Goal: Task Accomplishment & Management: Use online tool/utility

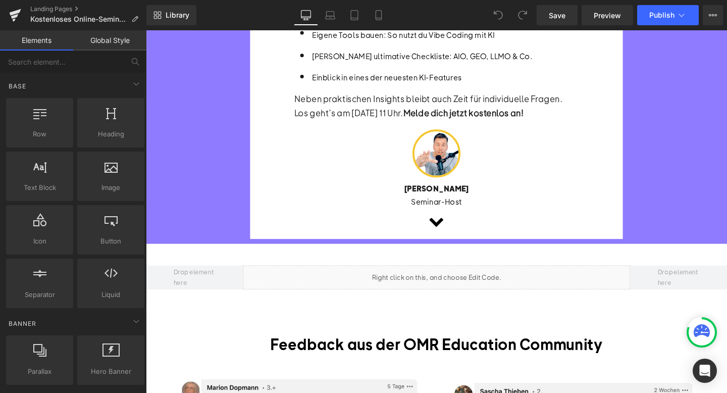
scroll to position [353, 0]
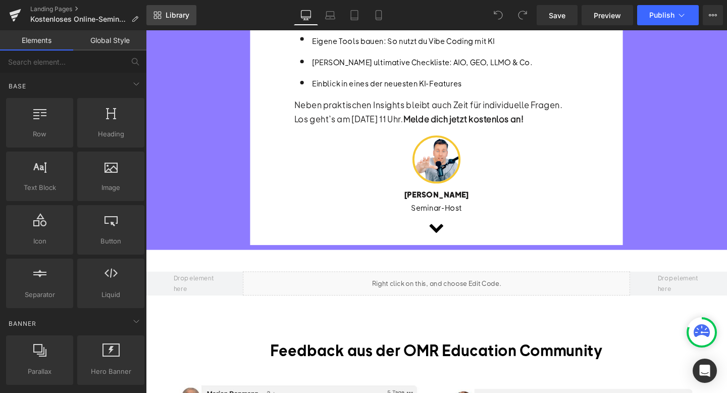
click at [176, 20] on link "Library" at bounding box center [171, 15] width 50 height 20
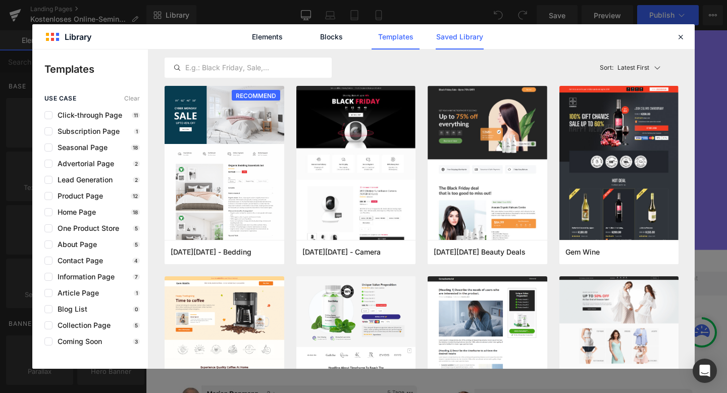
click at [449, 39] on link "Saved Library" at bounding box center [460, 36] width 48 height 25
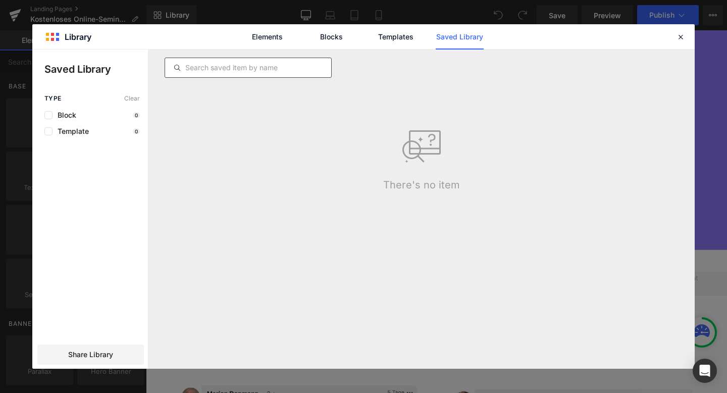
click at [297, 65] on input "text" at bounding box center [248, 68] width 166 height 12
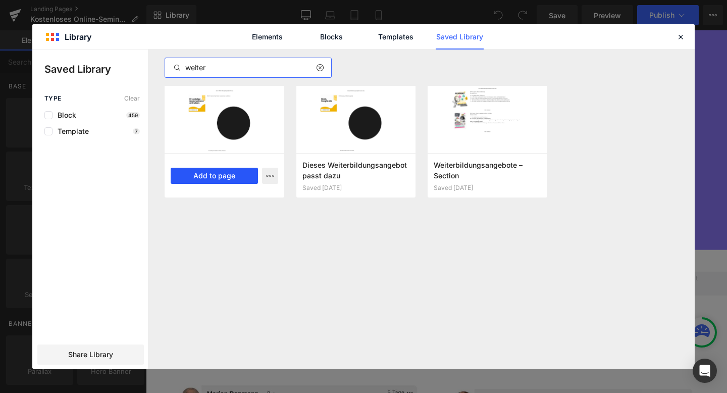
type input "weiter"
click at [225, 168] on button "Add to page" at bounding box center [214, 176] width 87 height 16
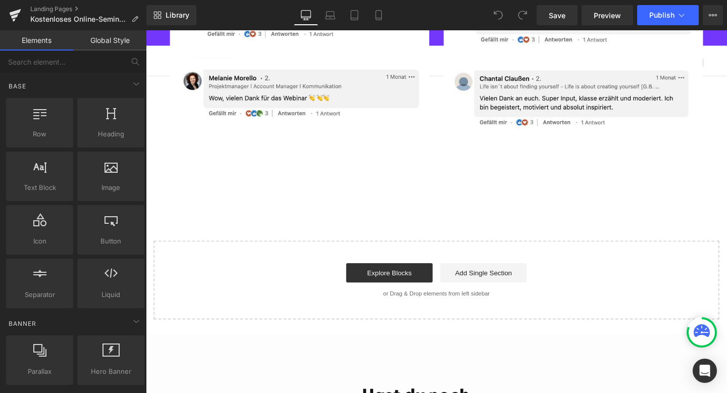
scroll to position [1823, 0]
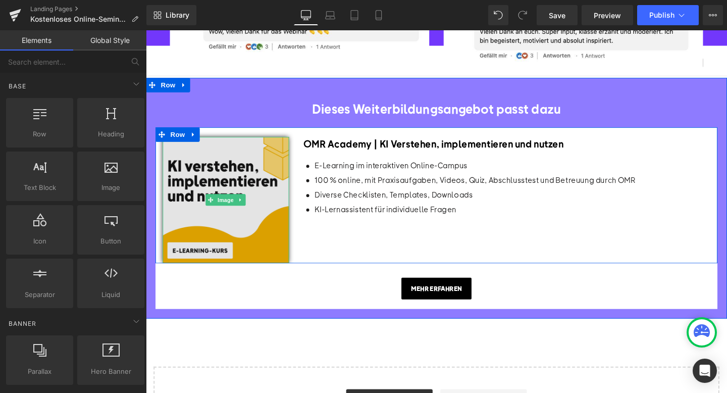
click at [204, 188] on img at bounding box center [230, 208] width 133 height 133
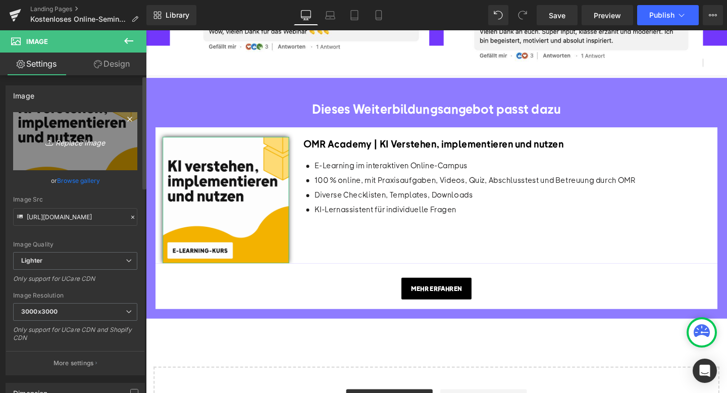
click at [74, 135] on icon "Replace Image" at bounding box center [75, 141] width 81 height 13
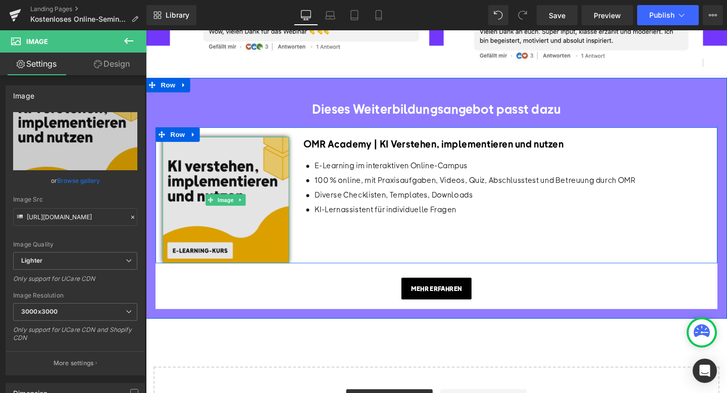
click at [254, 186] on img at bounding box center [230, 208] width 133 height 133
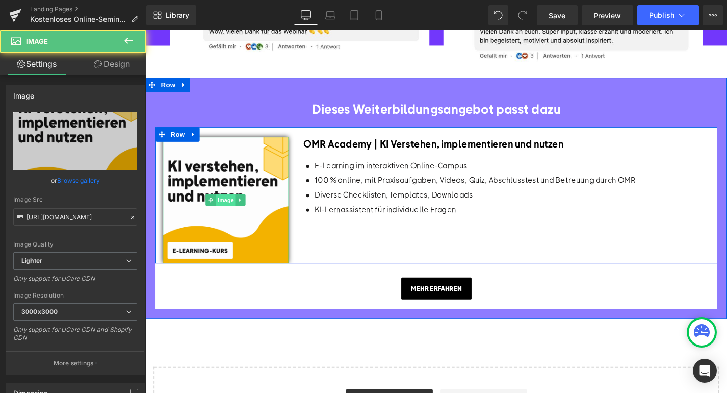
click at [239, 207] on span "Image" at bounding box center [229, 208] width 21 height 12
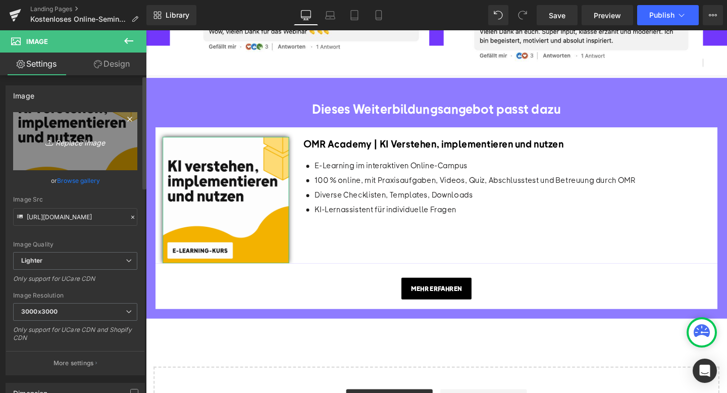
click at [104, 139] on icon "Replace Image" at bounding box center [75, 141] width 81 height 13
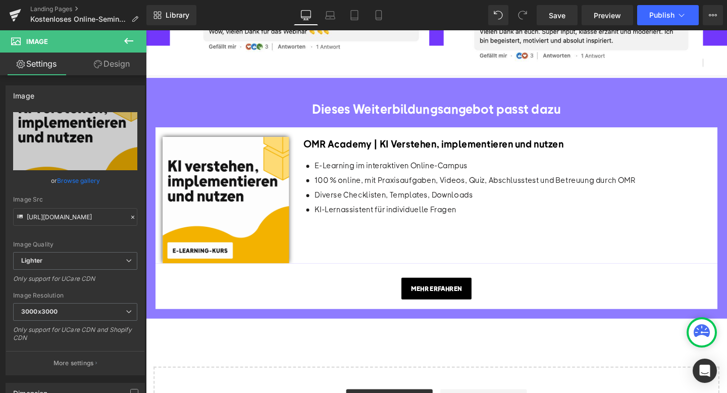
type input "C:\fakepath\Deep Dive Kachel.png"
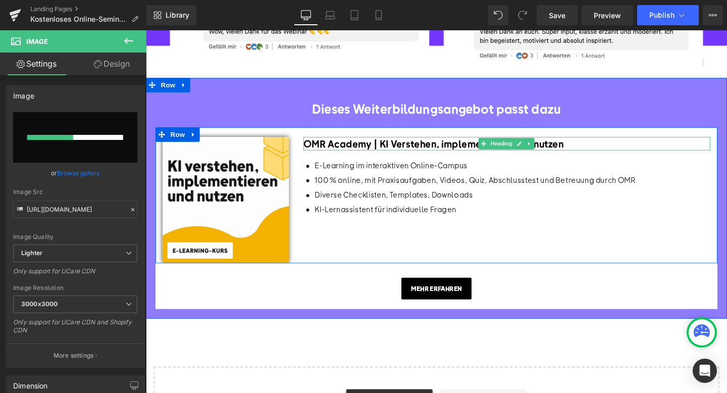
click at [356, 150] on span "OMR Academy | KI Verstehen, implementieren und nutzen" at bounding box center [448, 149] width 274 height 13
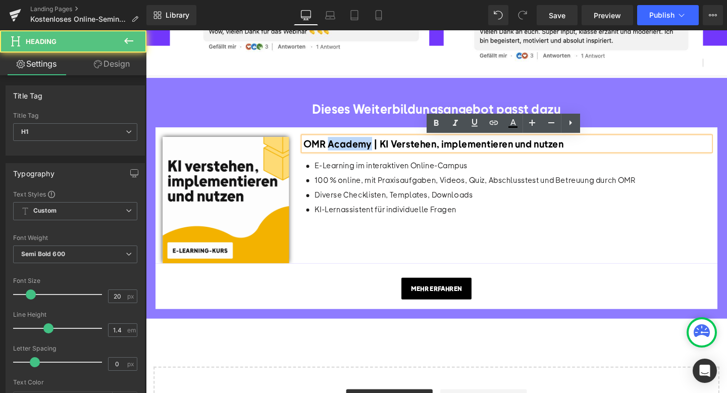
click at [356, 150] on span "OMR Academy | KI Verstehen, implementieren und nutzen" at bounding box center [448, 149] width 274 height 13
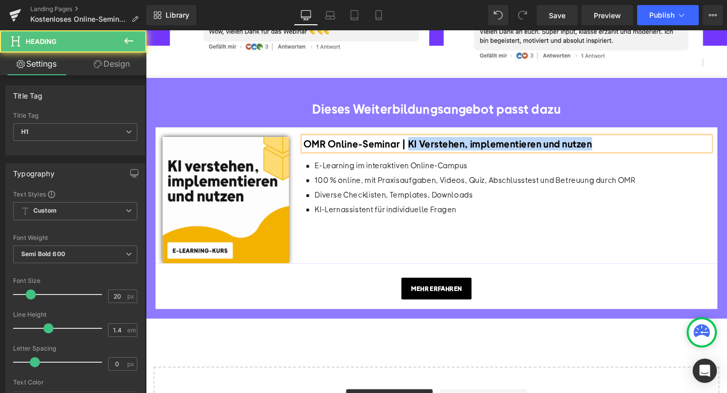
drag, startPoint x: 611, startPoint y: 150, endPoint x: 421, endPoint y: 149, distance: 190.3
click at [421, 149] on h1 "OMR Online-Seminar | KI Verstehen, implementieren und nutzen" at bounding box center [525, 149] width 428 height 14
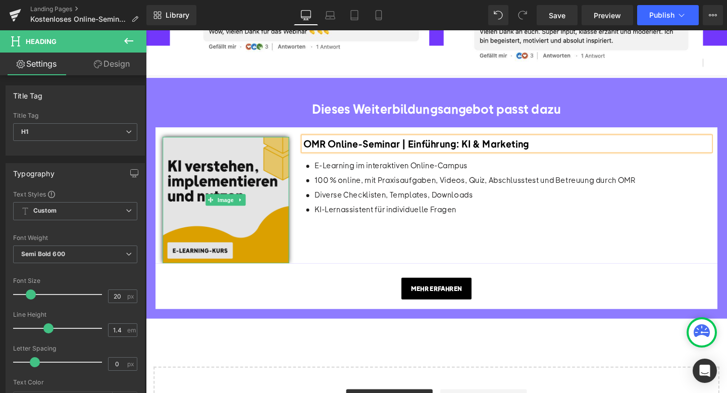
click at [230, 177] on img at bounding box center [230, 208] width 133 height 133
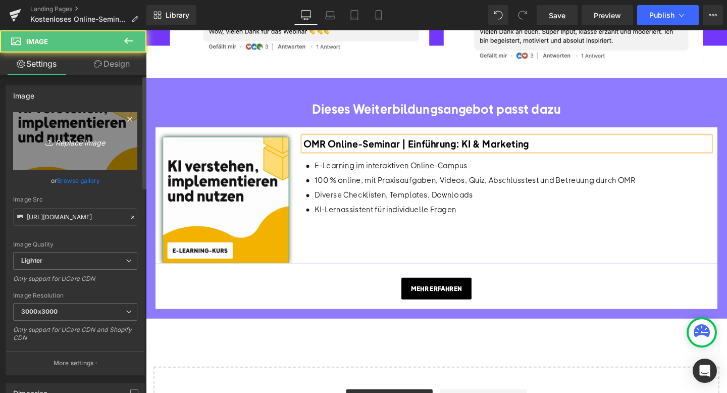
click at [70, 136] on icon "Replace Image" at bounding box center [75, 141] width 81 height 13
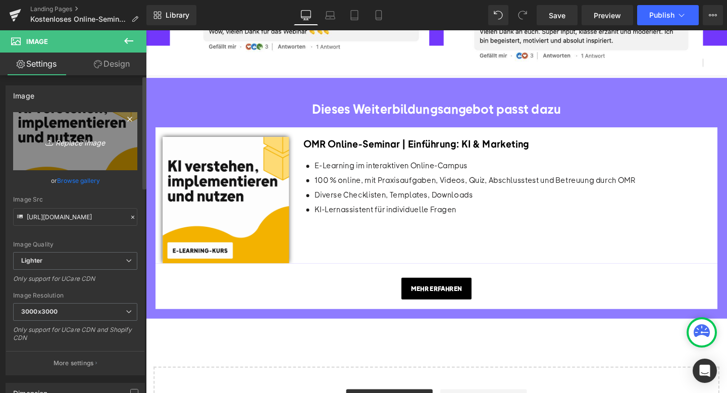
type input "C:\fakepath\Deep Dive Kachel.png"
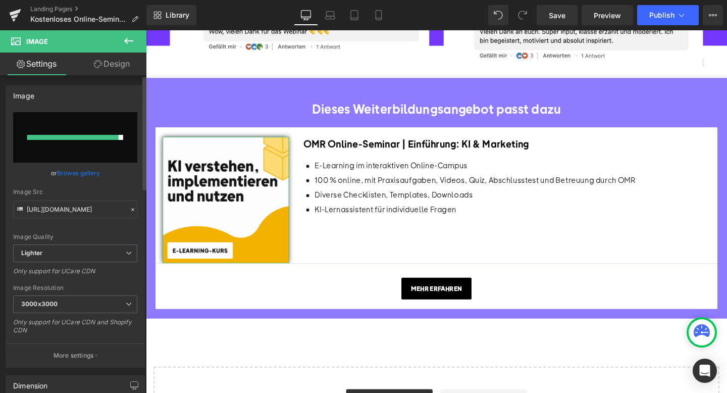
type input "https://ucarecdn.com/5b994645-8a20-465b-8c81-24b8bc7e5747/-/format/auto/-/previ…"
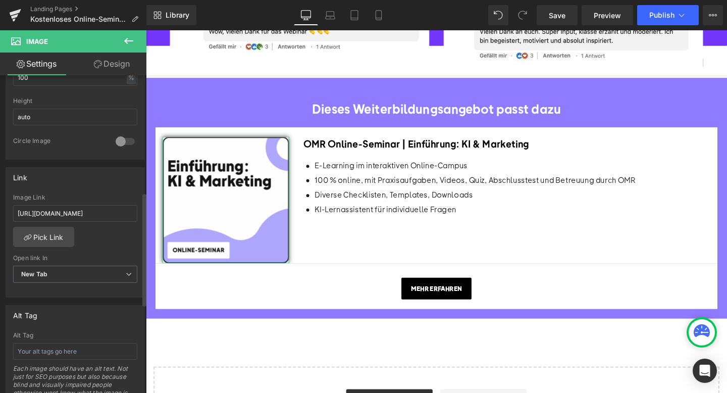
scroll to position [364, 0]
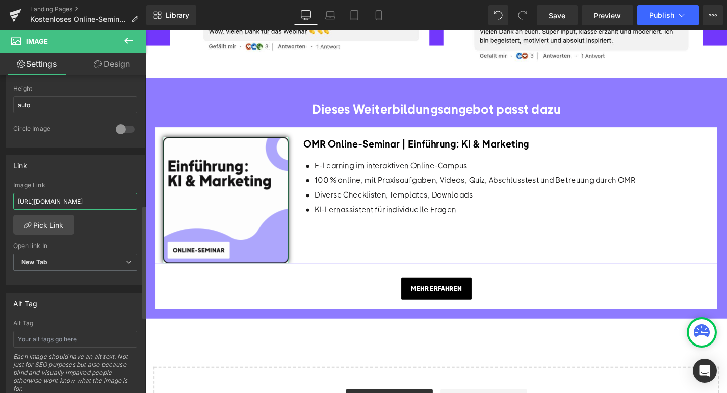
click at [80, 203] on input "https://education.omr.com/products/omr-academy-ki-verstehen-implementieren-nutz…" at bounding box center [75, 201] width 124 height 17
paste input "https://education.omr.com/products/omr-deep-dive-einfuhrung-kunstliche-intellig…"
type input "https://education.omr.com/products/omr-deep-dive-einfuhrung-kunstliche-intellig…"
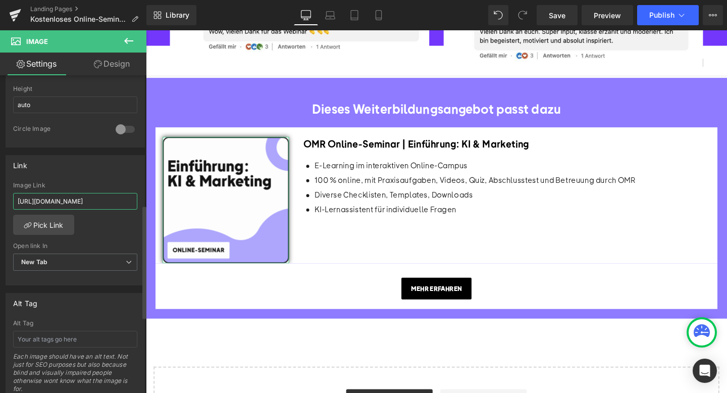
scroll to position [0, 167]
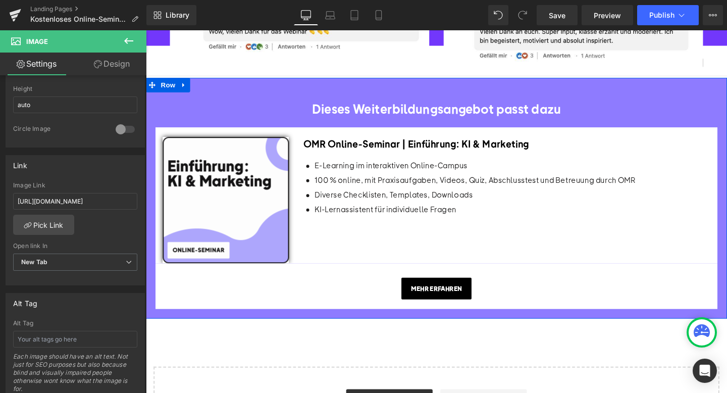
click at [356, 293] on div "Mehr erfahren" at bounding box center [452, 301] width 576 height 23
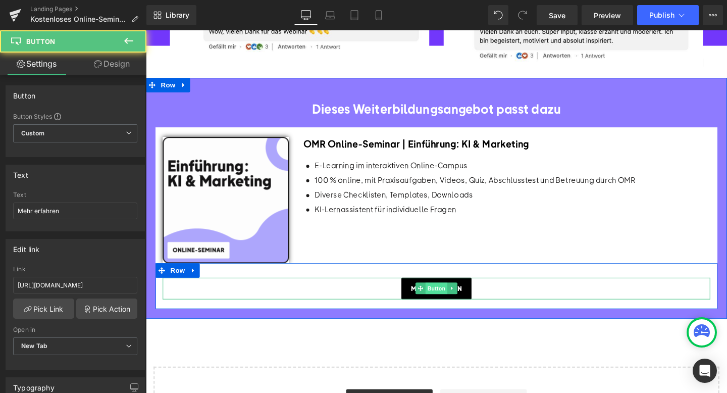
click at [452, 299] on span "Button" at bounding box center [451, 301] width 23 height 12
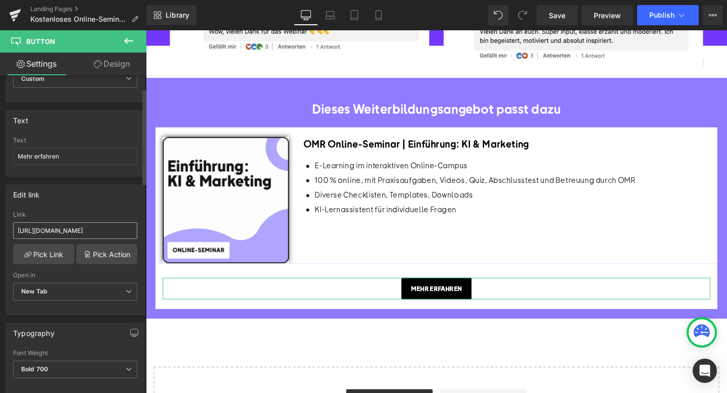
scroll to position [58, 0]
click at [80, 231] on input "https://education.omr.com/products/omr-academy-ki-verstehen-implementieren-nutz…" at bounding box center [75, 227] width 124 height 17
paste input "https://education.omr.com/products/omr-deep-dive-einfuhrung-kunstliche-intellig…"
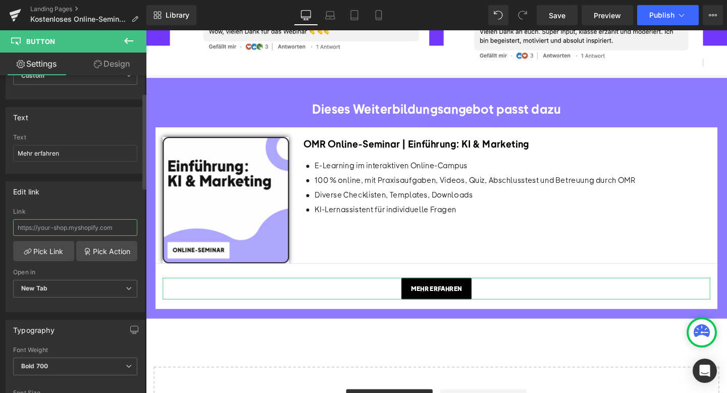
type input "https://education.omr.com/products/omr-deep-dive-einfuhrung-kunstliche-intellig…"
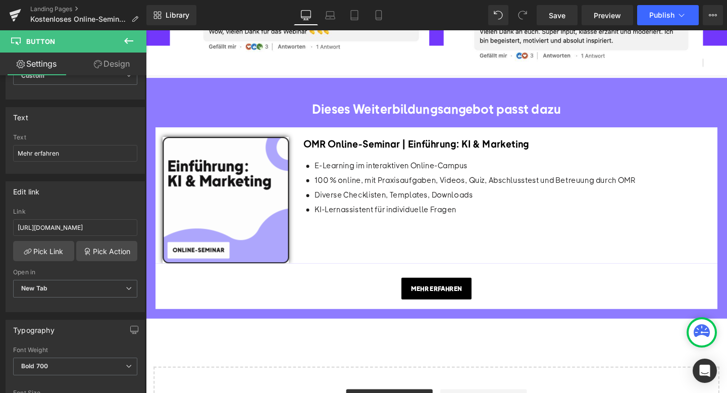
scroll to position [0, 0]
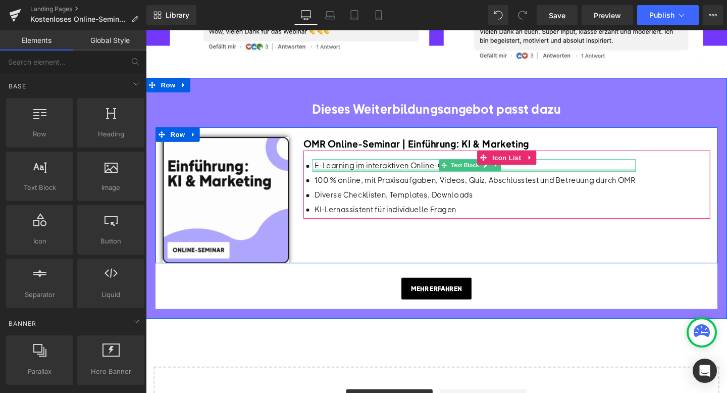
click at [422, 178] on div at bounding box center [491, 177] width 340 height 3
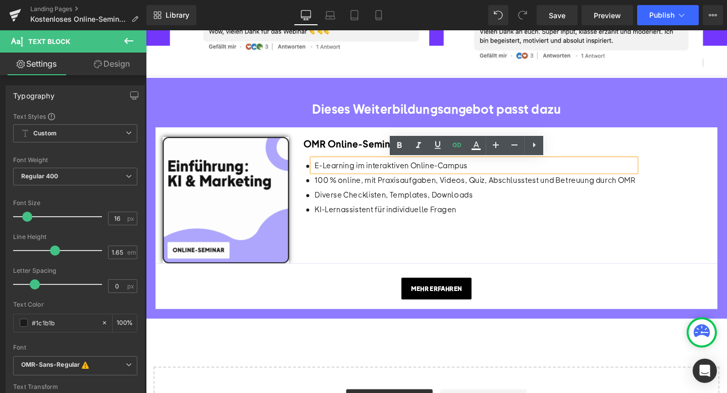
click at [378, 171] on div "E-Learning im interaktiven Online-Campus" at bounding box center [492, 172] width 337 height 13
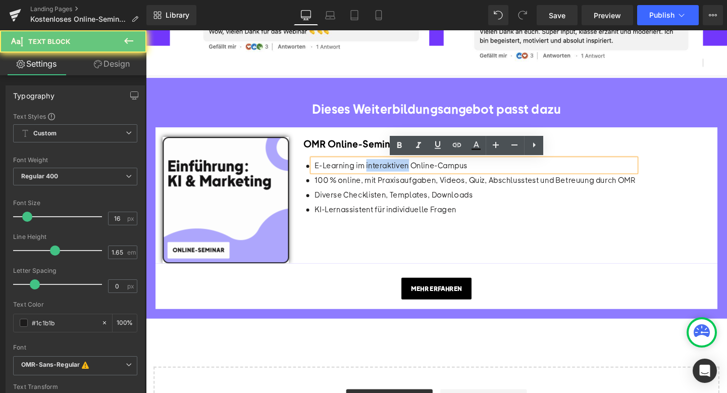
click at [378, 171] on div "E-Learning im interaktiven Online-Campus" at bounding box center [492, 172] width 337 height 13
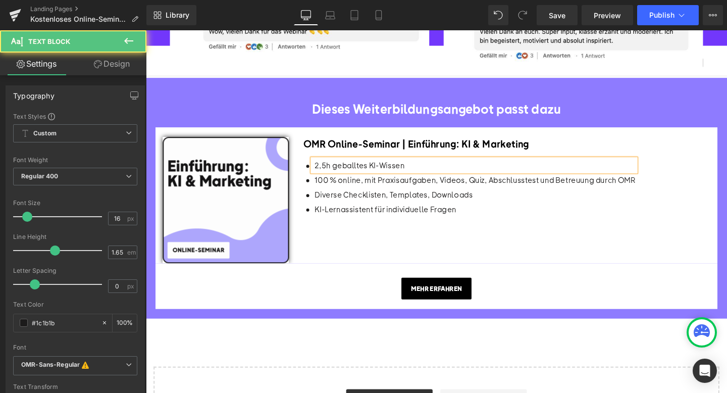
click at [341, 173] on div "2,5h geballtes KI-Wissen" at bounding box center [492, 172] width 337 height 13
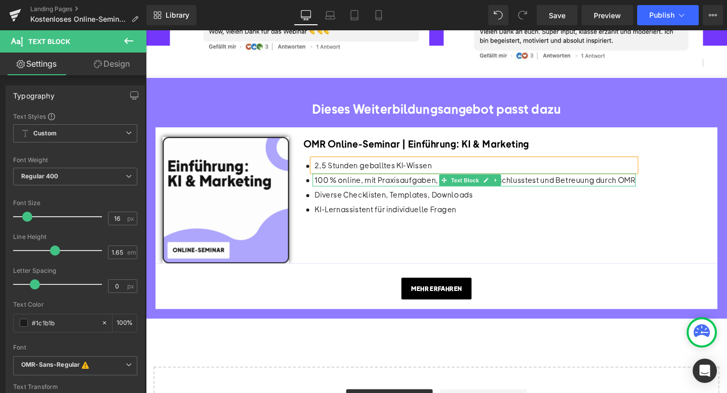
click at [364, 189] on p "100 % online, mit Praxisaufgaben, Videos, Quiz, Abschlusstest und Betreuung dur…" at bounding box center [492, 187] width 337 height 13
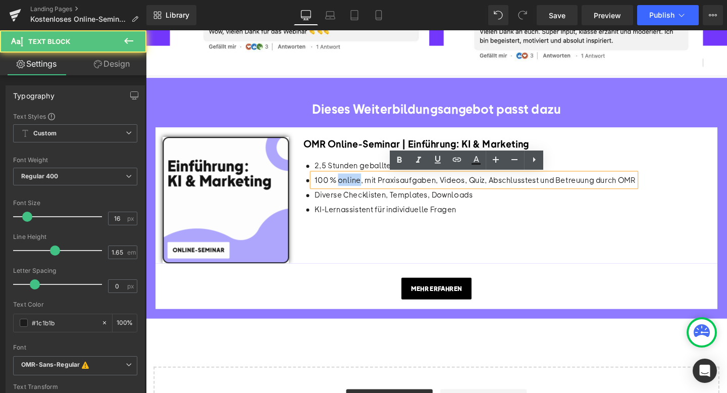
click at [364, 189] on p "100 % online, mit Praxisaufgaben, Videos, Quiz, Abschlusstest und Betreuung dur…" at bounding box center [492, 187] width 337 height 13
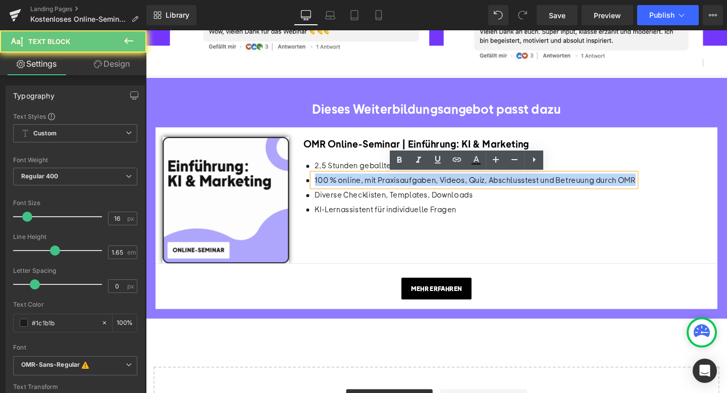
click at [364, 189] on p "100 % online, mit Praxisaufgaben, Videos, Quiz, Abschlusstest und Betreuung dur…" at bounding box center [492, 187] width 337 height 13
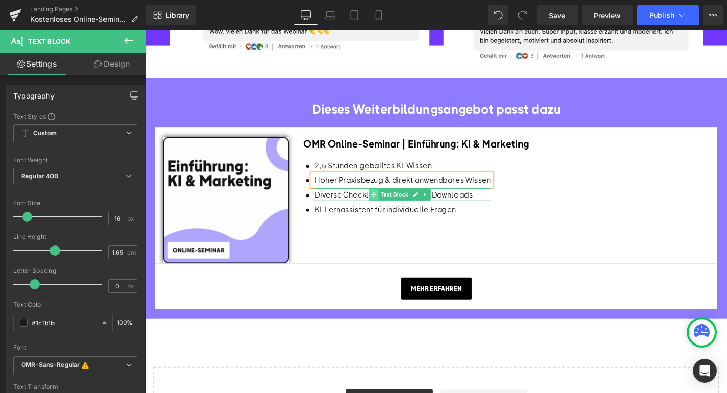
click at [390, 206] on link "Text Block" at bounding box center [402, 203] width 44 height 12
click at [390, 206] on span at bounding box center [385, 203] width 11 height 12
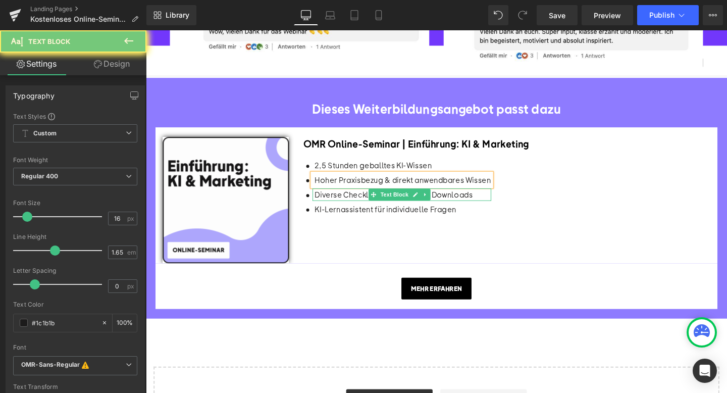
click at [364, 201] on p "Diverse Checklisten, Templates, Downloads" at bounding box center [416, 202] width 185 height 13
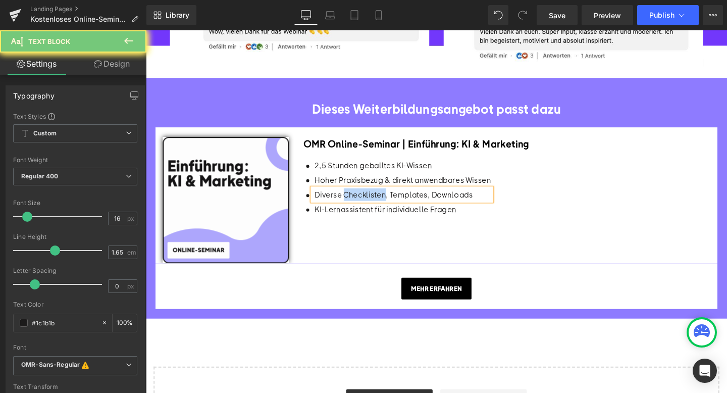
click at [364, 201] on p "Diverse Checklisten, Templates, Downloads" at bounding box center [416, 202] width 185 height 13
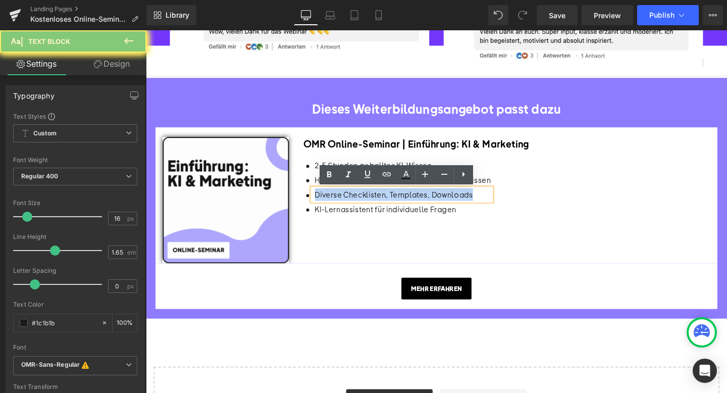
click at [364, 201] on p "Diverse Checklisten, Templates, Downloads" at bounding box center [416, 202] width 185 height 13
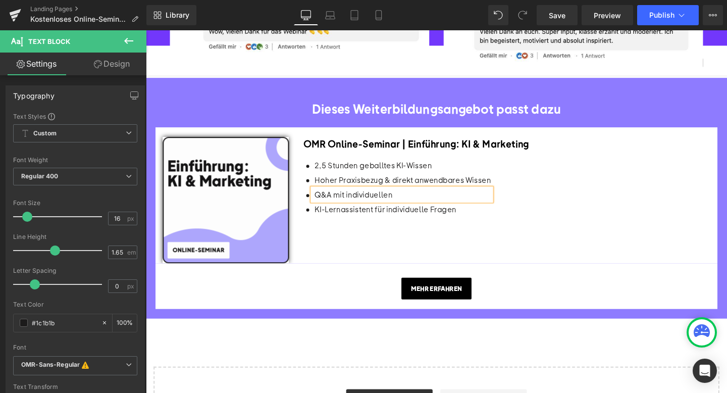
click at [411, 202] on p "Q&A mit individuellen" at bounding box center [416, 202] width 185 height 13
click at [355, 222] on p "KI-Lernassistent für individuelle Fragen" at bounding box center [416, 218] width 185 height 13
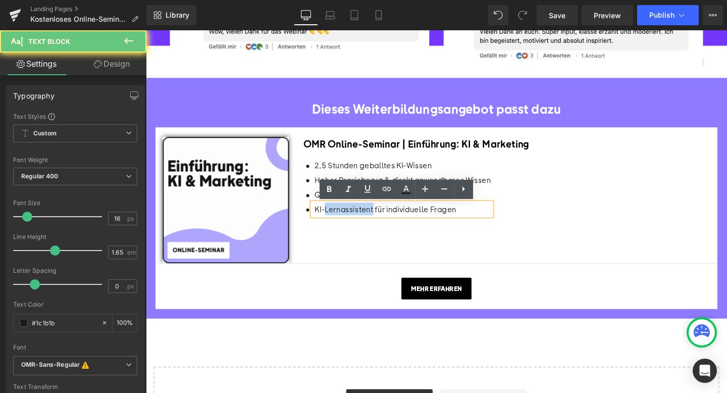
click at [355, 222] on p "KI-Lernassistent für individuelle Fragen" at bounding box center [416, 218] width 185 height 13
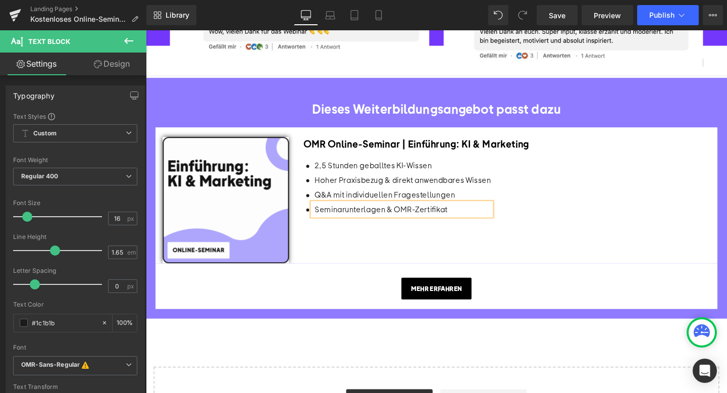
click at [524, 208] on div "Icon 2,5 Stunden geballtes KI-Wissen Text Block Icon Hoher Praxisbezug & direkt…" at bounding box center [525, 197] width 428 height 63
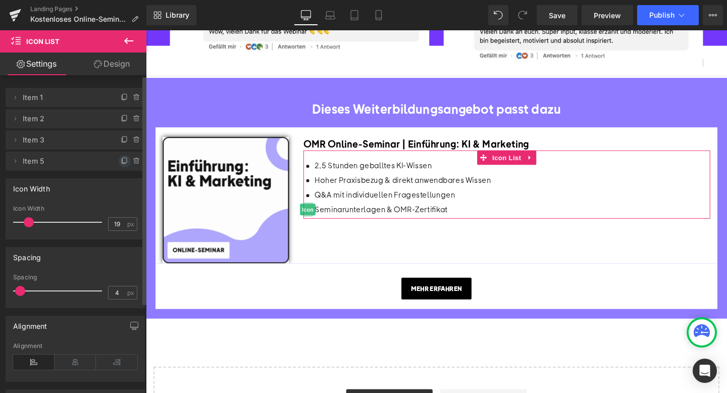
click at [123, 160] on icon at bounding box center [125, 160] width 4 height 5
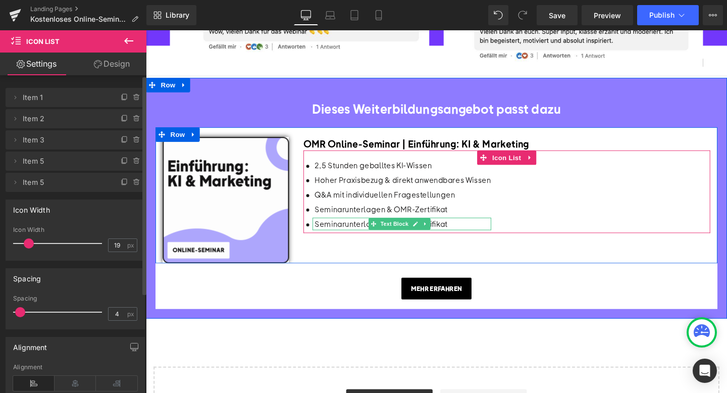
click at [361, 234] on p "Seminarunterlagen & OMR-Zertifikat" at bounding box center [416, 233] width 185 height 13
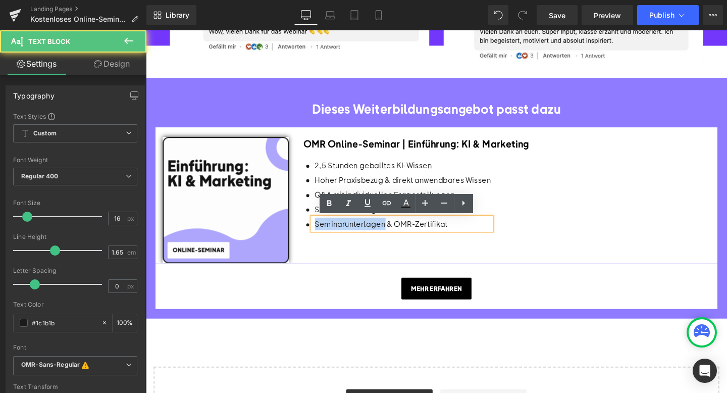
click at [361, 234] on p "Seminarunterlagen & OMR-Zertifikat" at bounding box center [416, 233] width 185 height 13
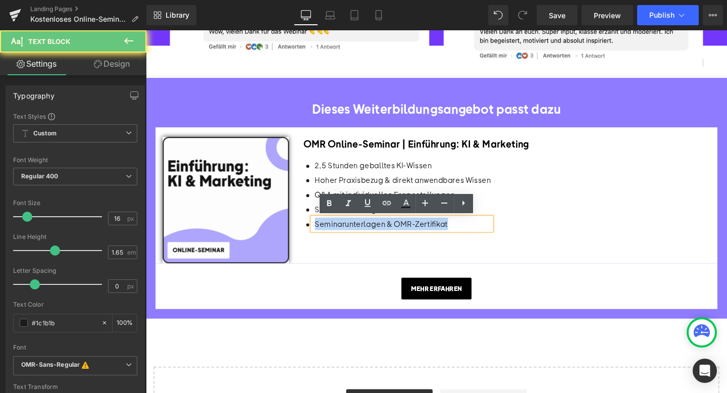
click at [361, 234] on p "Seminarunterlagen & OMR-Zertifikat" at bounding box center [416, 233] width 185 height 13
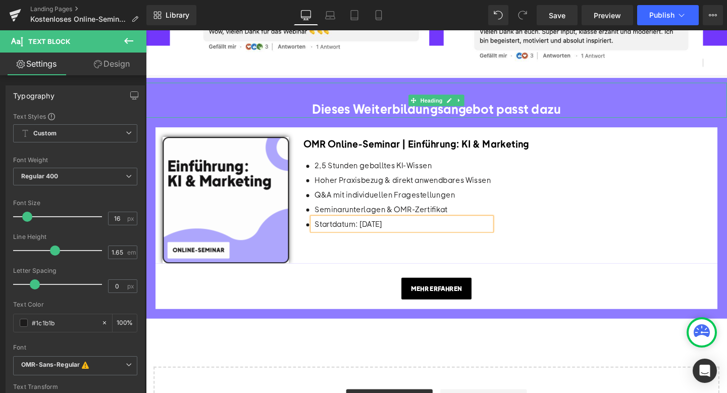
click at [650, 107] on h3 "Dieses Weiterbildungsangebot passt dazu" at bounding box center [451, 113] width 611 height 18
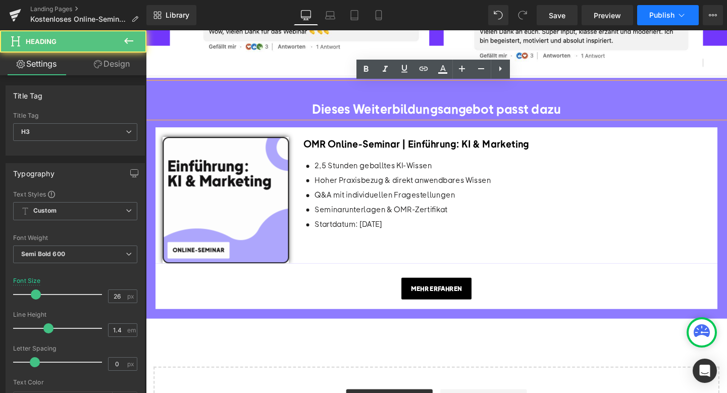
click at [662, 22] on button "Publish" at bounding box center [668, 15] width 62 height 20
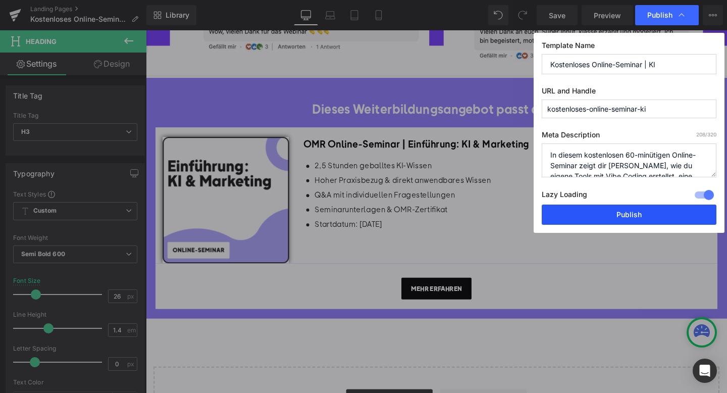
click at [597, 213] on button "Publish" at bounding box center [629, 214] width 175 height 20
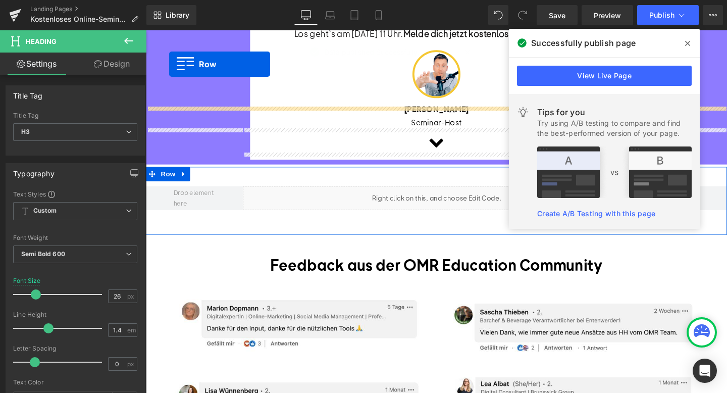
scroll to position [423, 0]
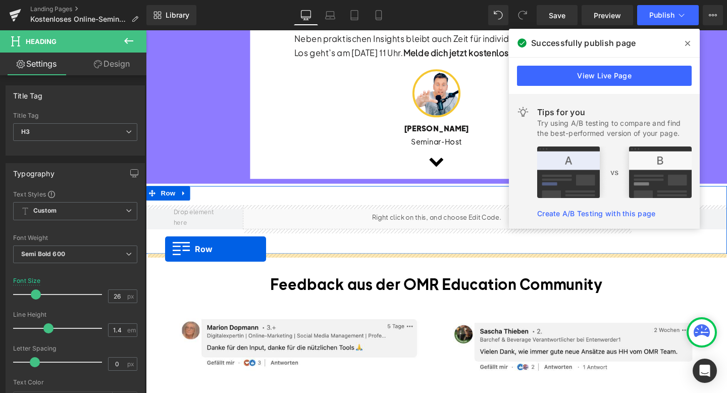
drag, startPoint x: 153, startPoint y: 216, endPoint x: 166, endPoint y: 261, distance: 47.2
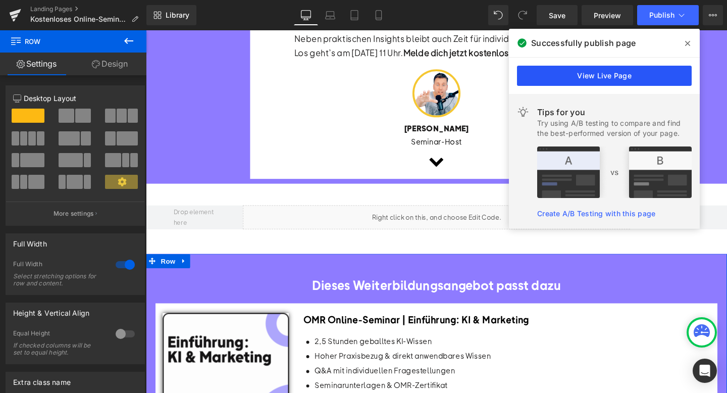
click at [586, 75] on link "View Live Page" at bounding box center [604, 76] width 175 height 20
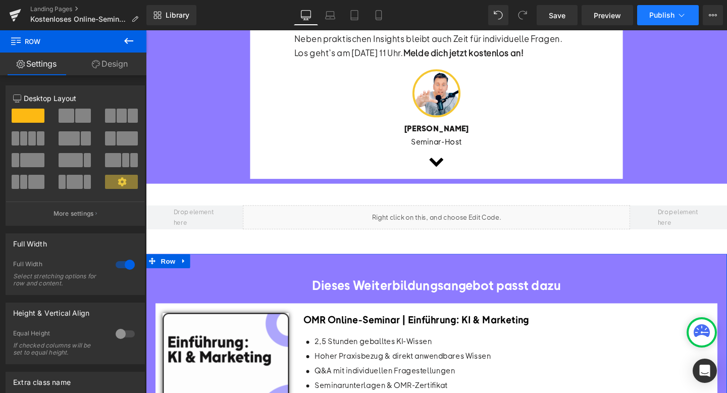
click at [661, 22] on button "Publish" at bounding box center [668, 15] width 62 height 20
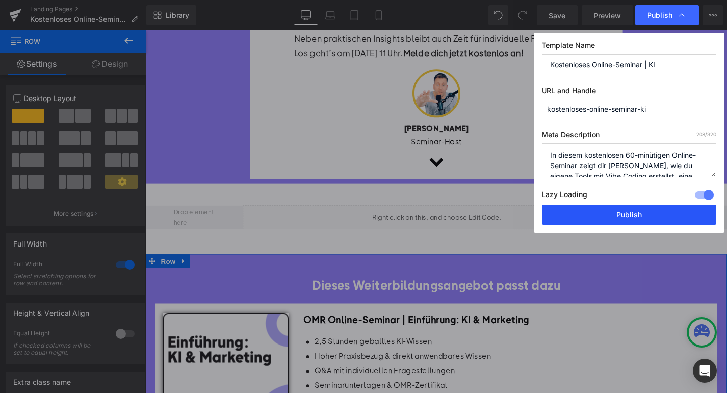
click at [590, 217] on button "Publish" at bounding box center [629, 214] width 175 height 20
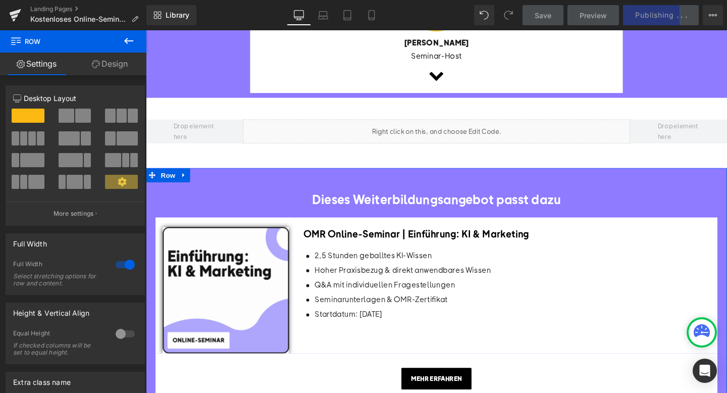
scroll to position [513, 0]
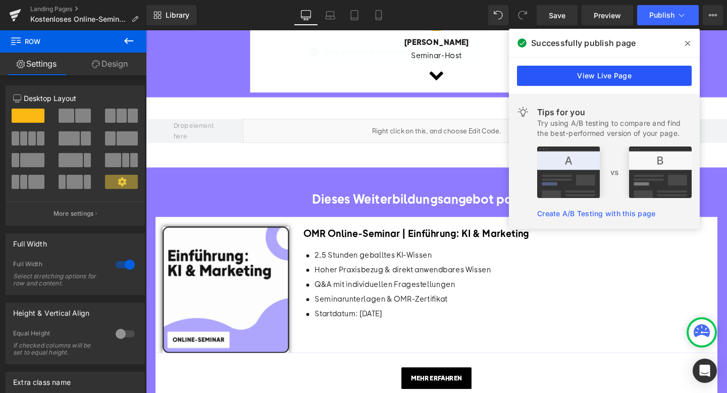
click at [607, 74] on link "View Live Page" at bounding box center [604, 76] width 175 height 20
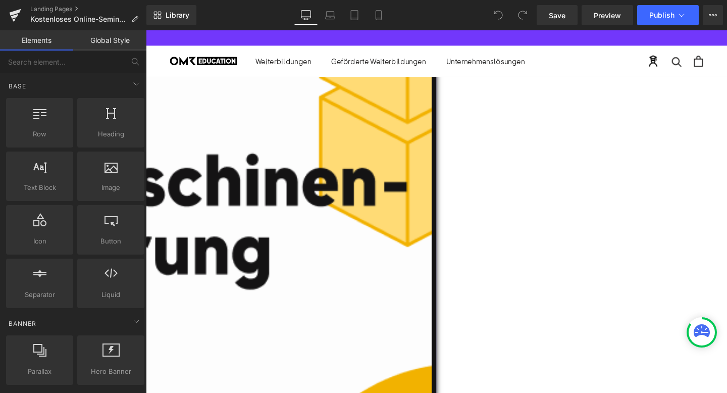
scroll to position [525, 0]
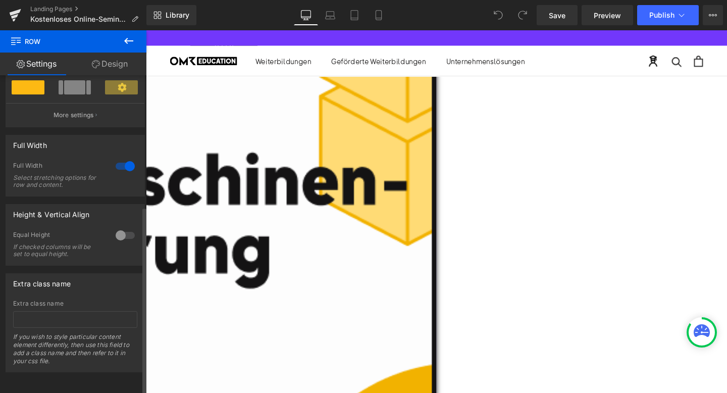
scroll to position [0, 0]
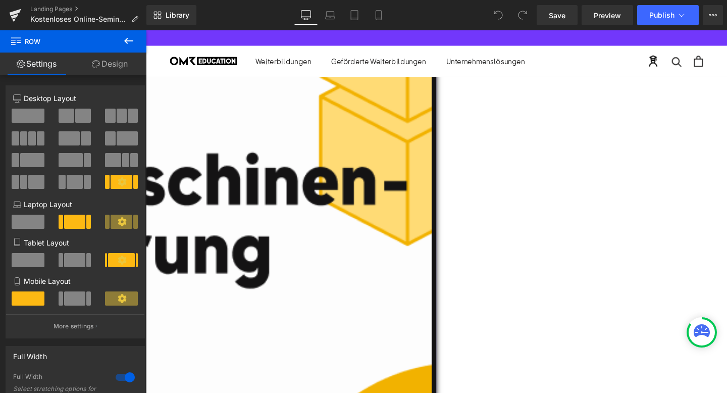
click at [131, 41] on icon at bounding box center [128, 41] width 9 height 6
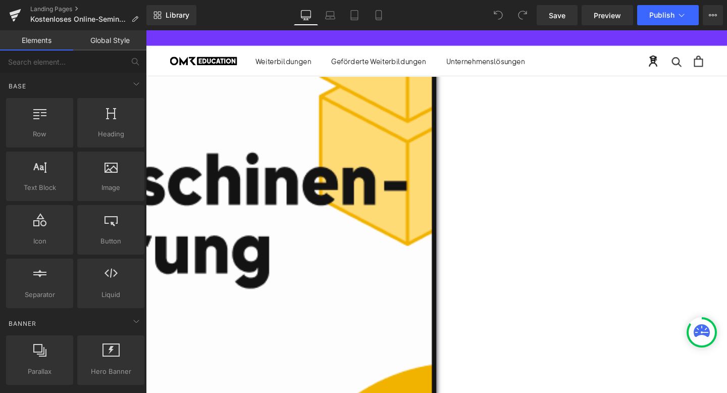
click at [361, 26] on h3 "Dieses Weiterbildungsangebot passt dazu" at bounding box center [145, 17] width 611 height 18
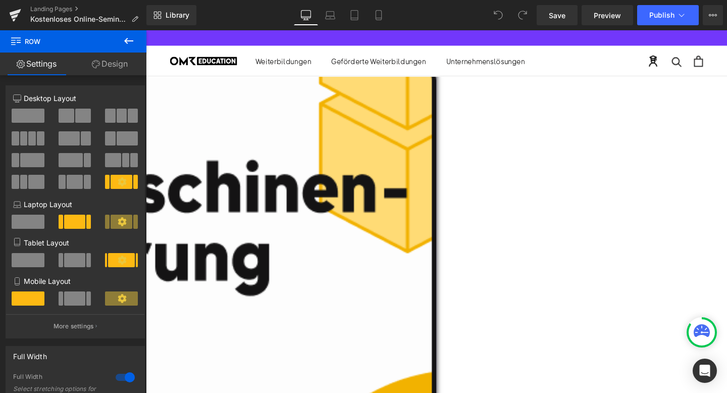
scroll to position [520, 0]
